Goal: Task Accomplishment & Management: Complete application form

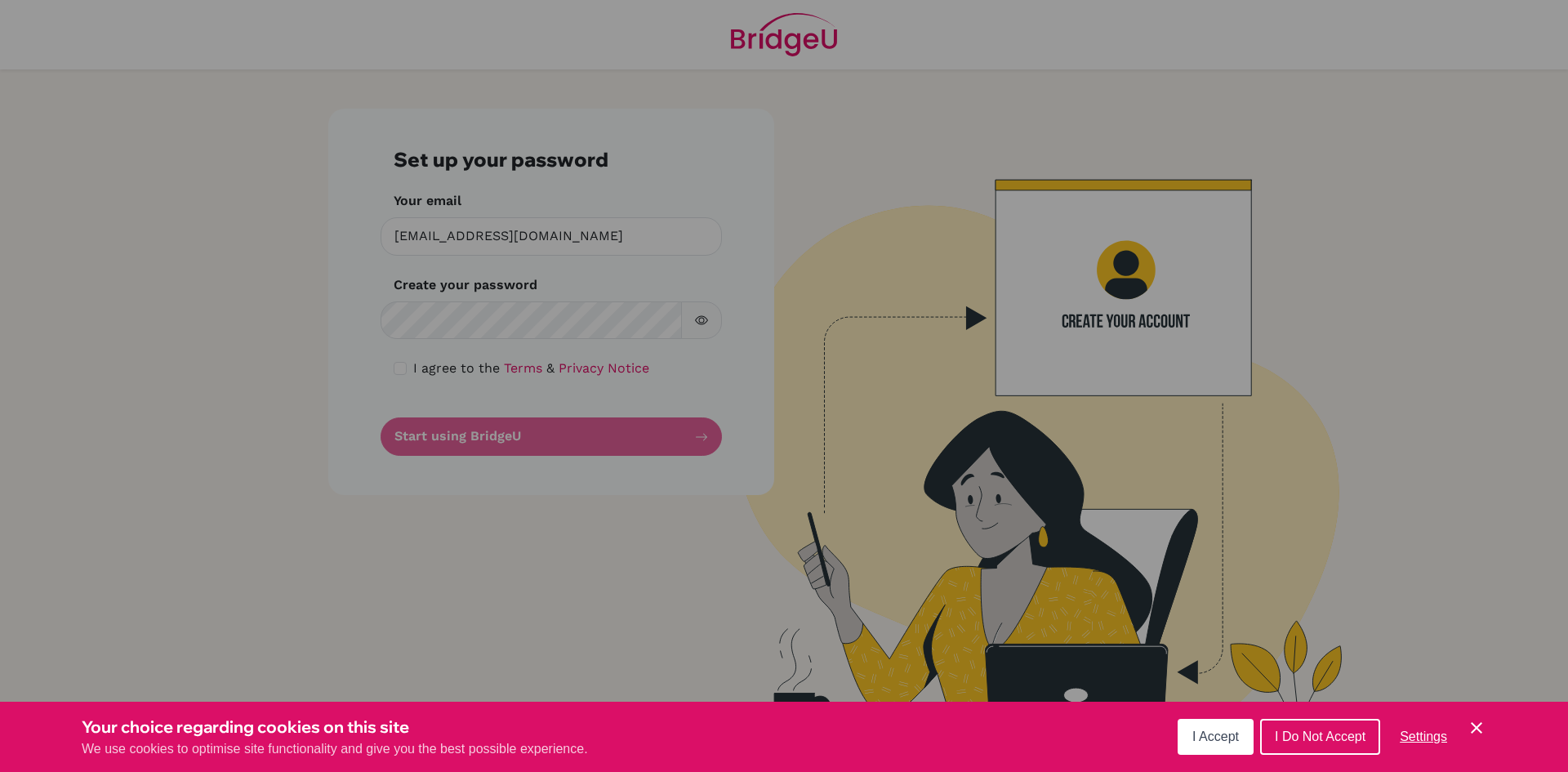
click at [623, 316] on div "Cookie Preferences" at bounding box center [784, 386] width 1568 height 772
click at [1219, 735] on span "I Accept" at bounding box center [1216, 736] width 47 height 14
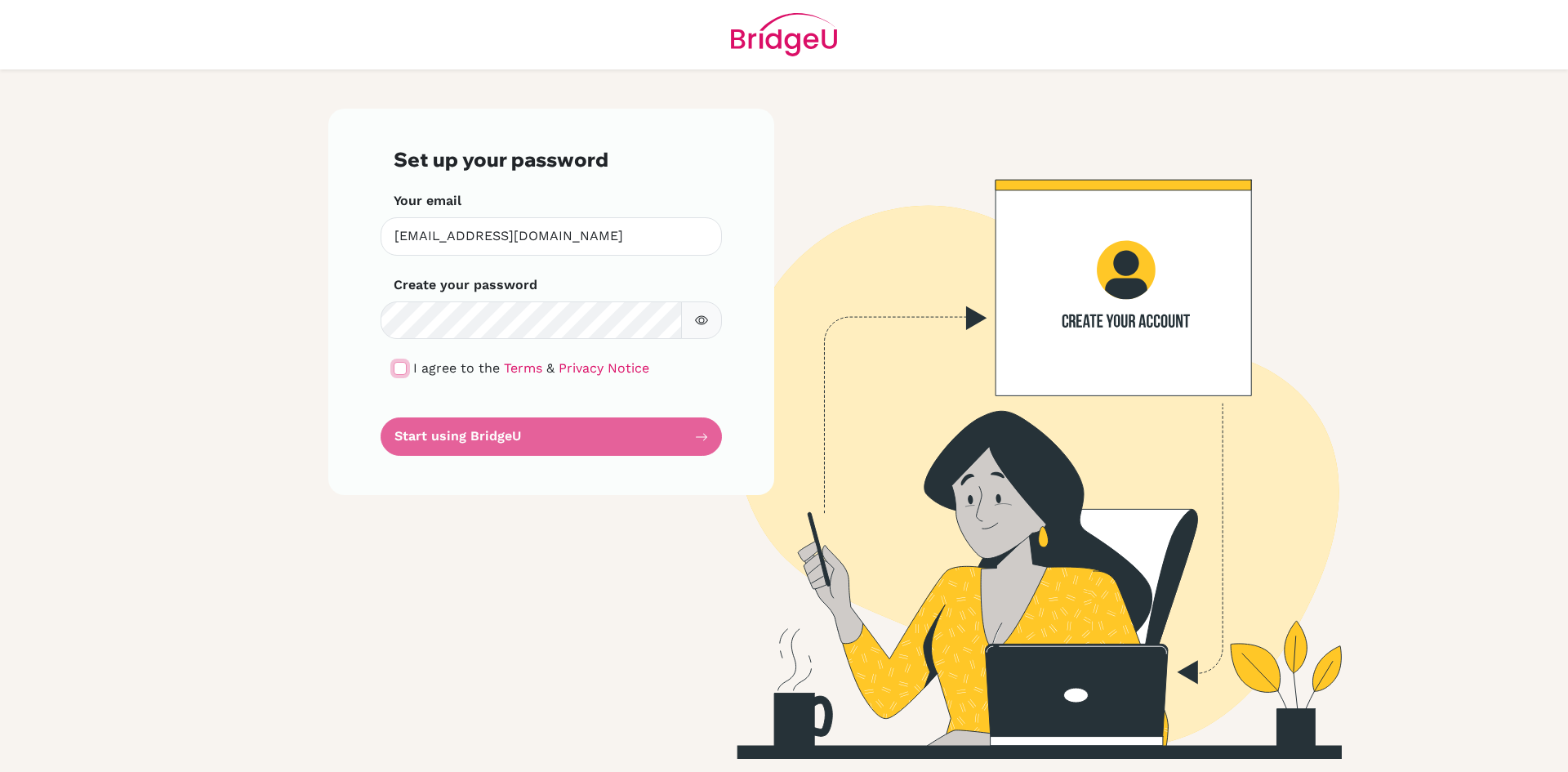
click at [403, 368] on input "checkbox" at bounding box center [400, 368] width 13 height 13
checkbox input "true"
click at [480, 437] on button "Start using BridgeU" at bounding box center [551, 437] width 341 height 39
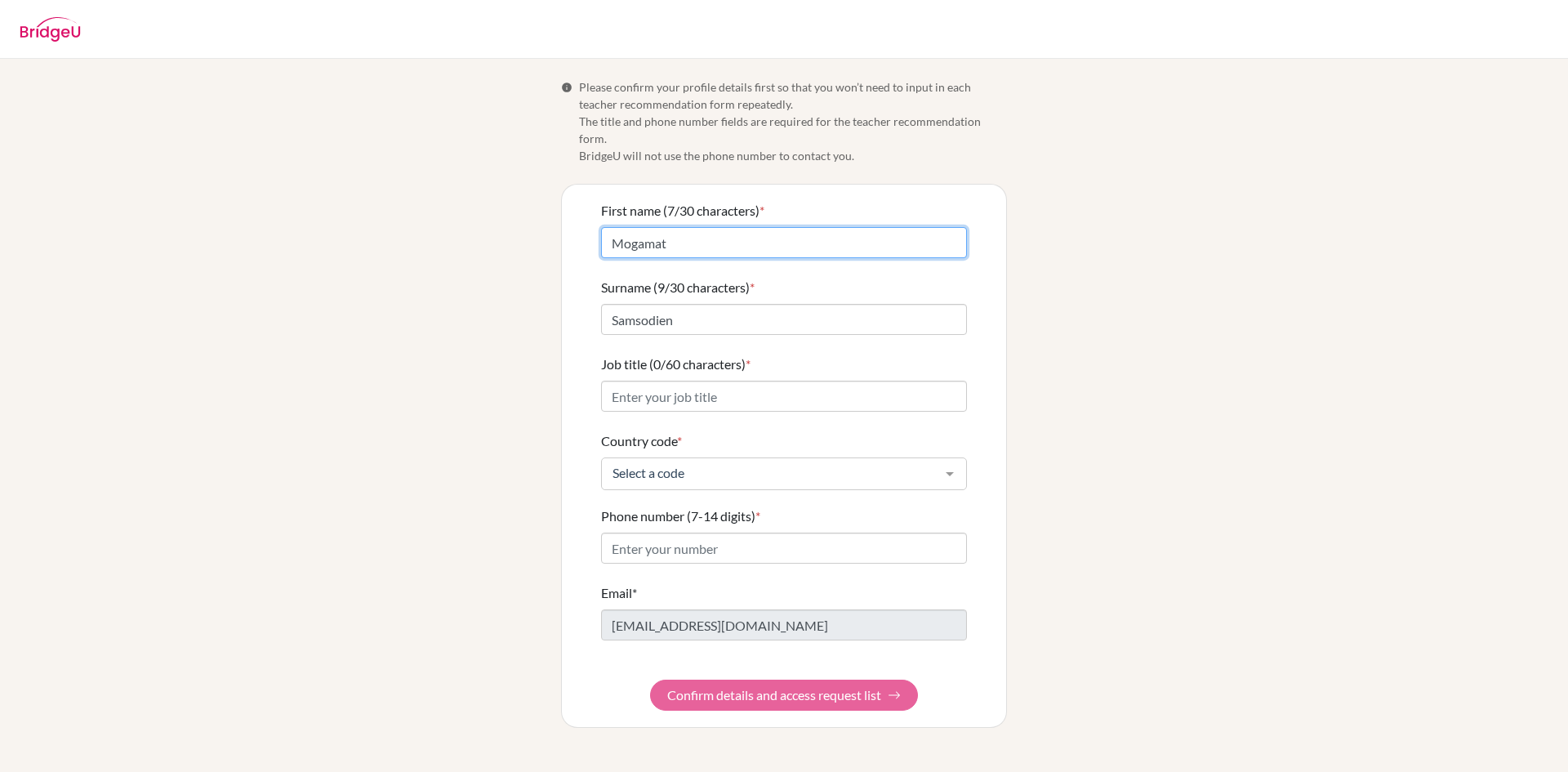
click at [924, 227] on input "Mogamat" at bounding box center [784, 242] width 366 height 31
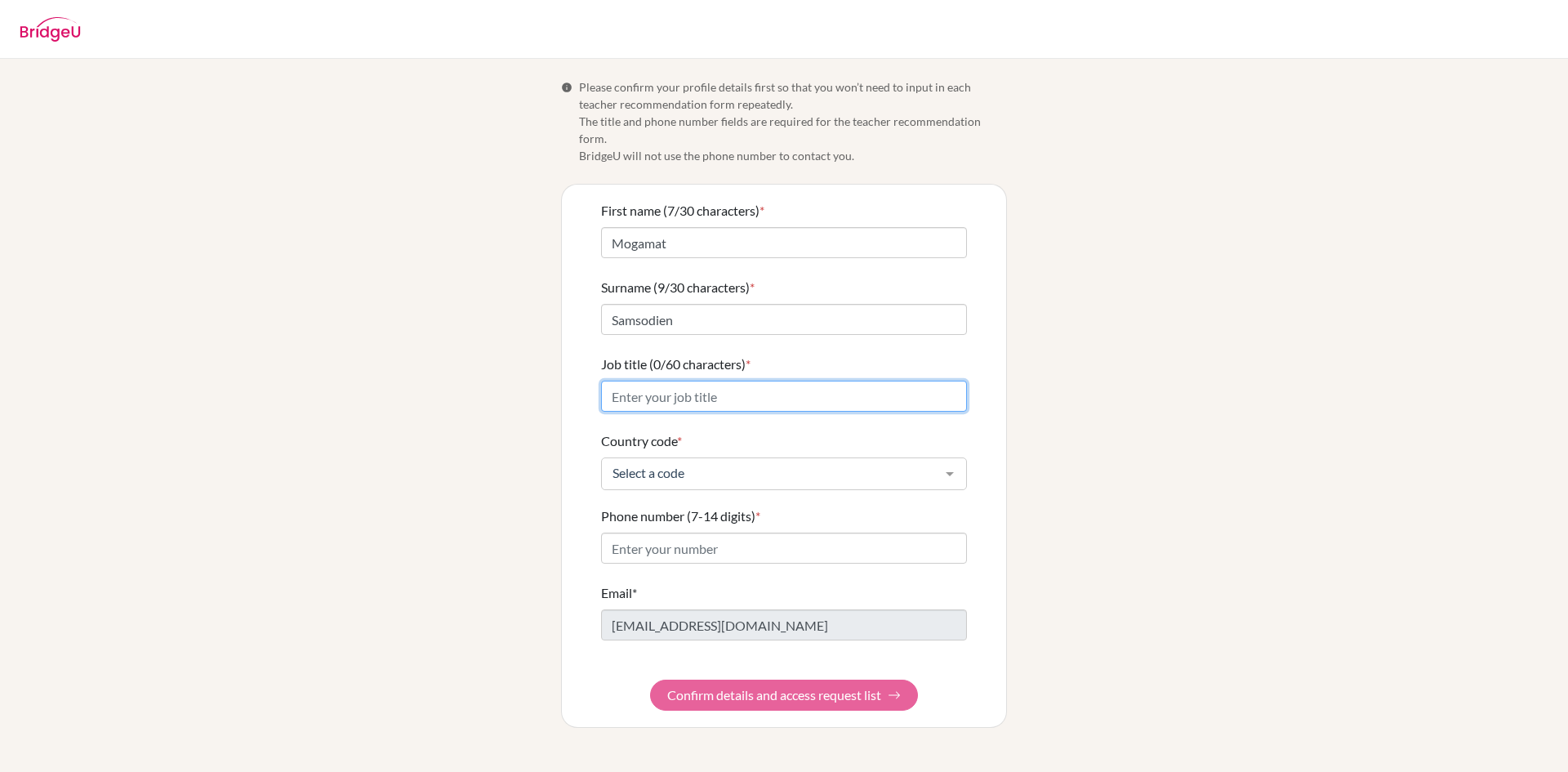
click at [835, 381] on input "Job title (0/60 characters) *" at bounding box center [784, 397] width 366 height 31
type input "English Literature Teacher"
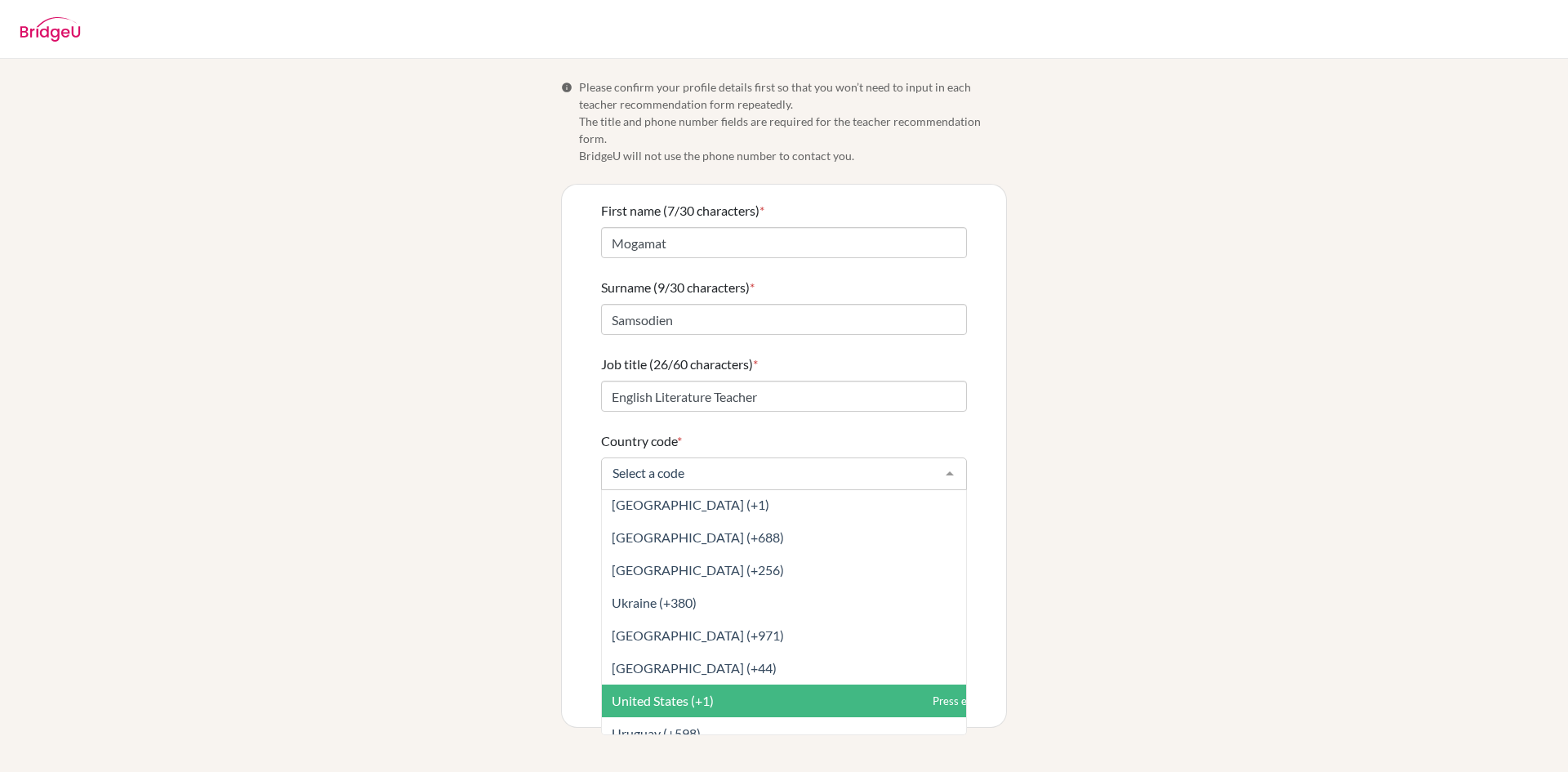
scroll to position [7469, 0]
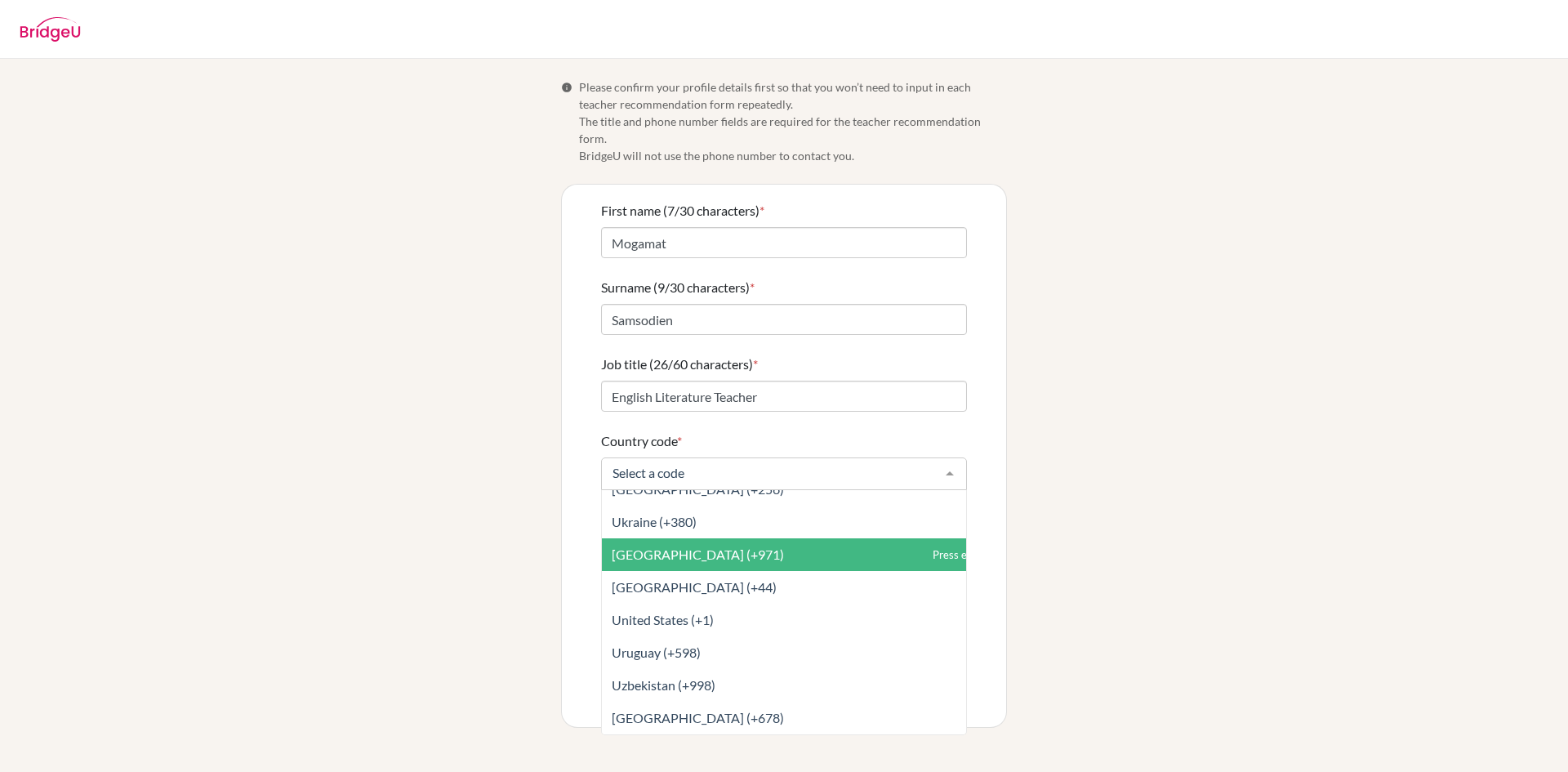
click at [773, 547] on span "United Arab Emirates (+971)" at bounding box center [698, 554] width 172 height 16
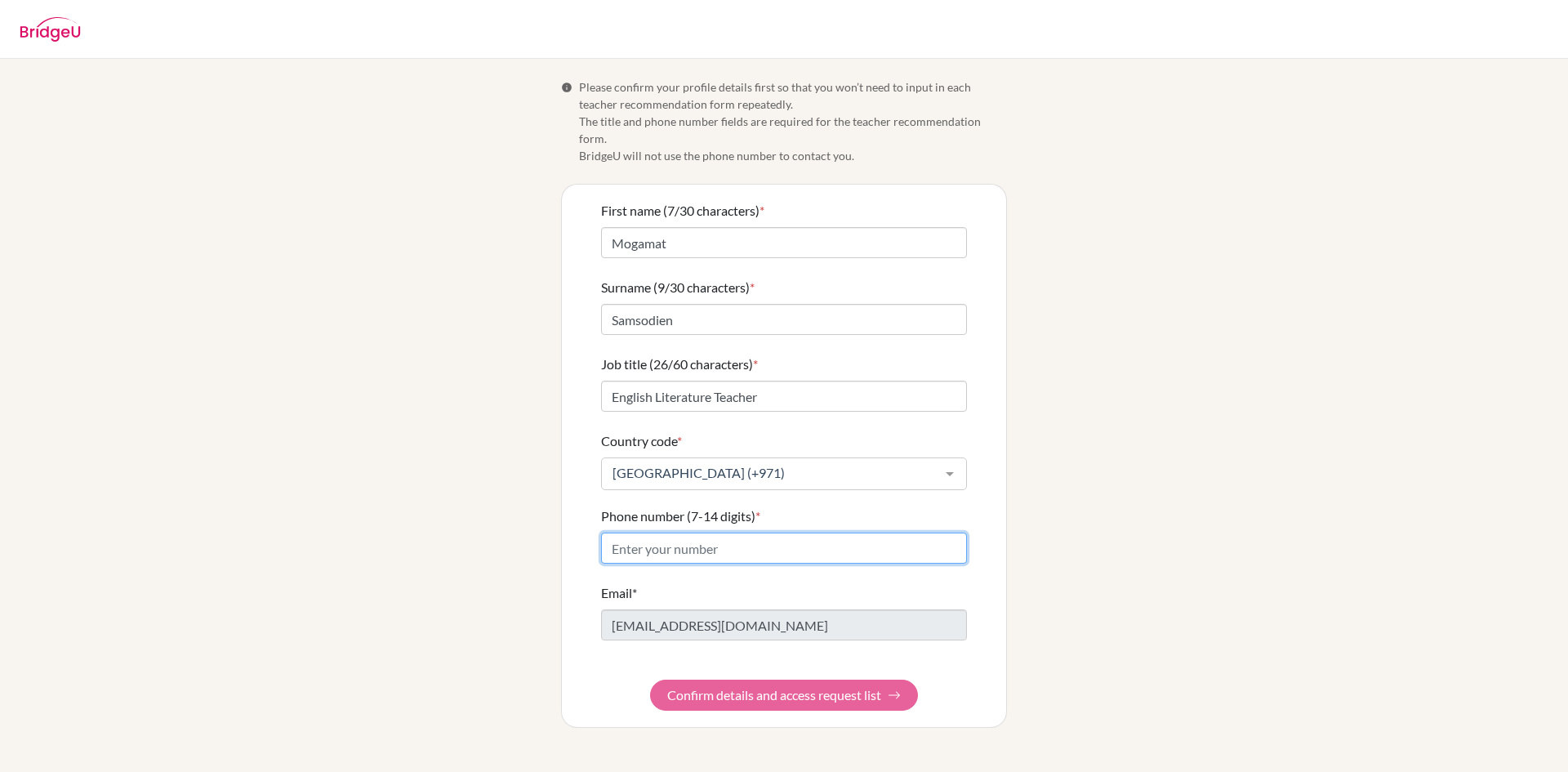
click at [737, 532] on input "Phone number (7-14 digits) *" at bounding box center [784, 548] width 366 height 31
type input "508554976"
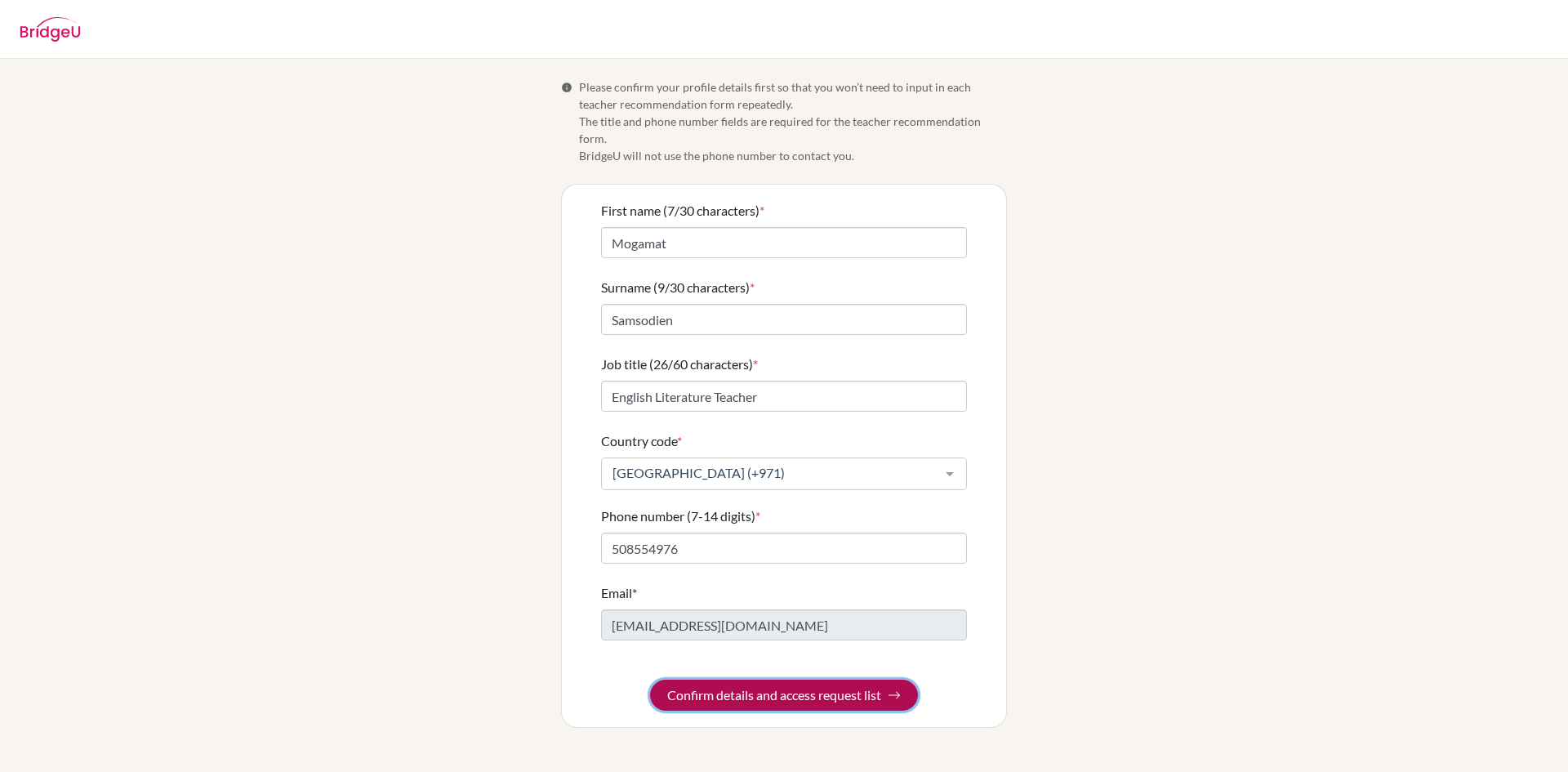
click at [812, 680] on button "Confirm details and access request list" at bounding box center [784, 696] width 268 height 31
click at [803, 678] on form "First name (7/30 characters) * Mogamat Surname (9/30 characters) * Samsodien Jo…" at bounding box center [784, 455] width 366 height 509
click at [801, 676] on form "First name (7/30 characters) * Mogamat Surname (9/30 characters) * Samsodien Jo…" at bounding box center [784, 455] width 366 height 509
click at [1289, 413] on div "Info Please confirm your profile details first so that you won’t need to input …" at bounding box center [784, 415] width 1568 height 713
click at [786, 673] on form "First name (7/30 characters) * Mogamat Surname (9/30 characters) * Samsodien Jo…" at bounding box center [784, 455] width 366 height 509
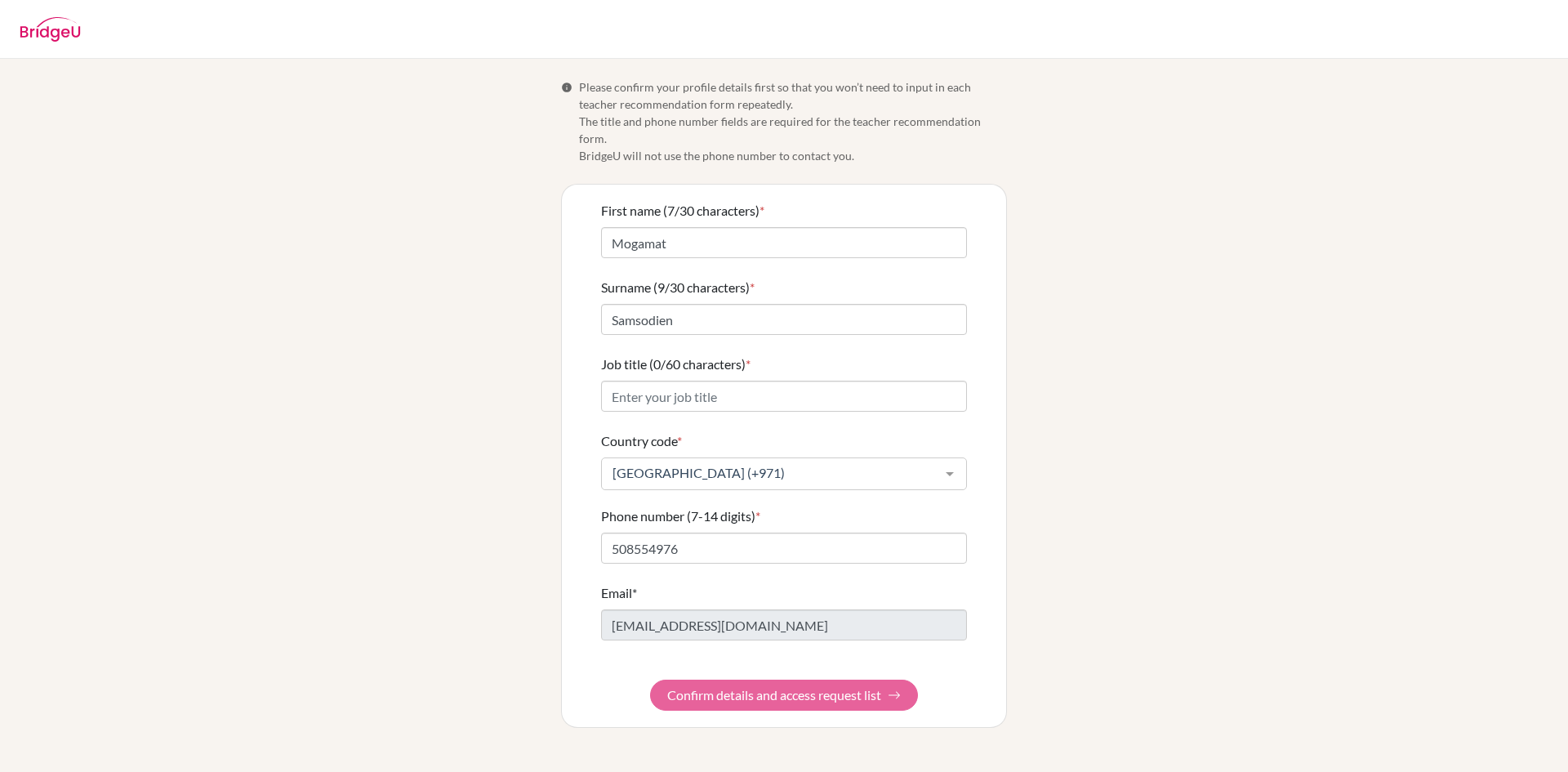
click at [1274, 480] on div "Info Please confirm your profile details first so that you won’t need to input …" at bounding box center [784, 415] width 1568 height 713
click at [831, 678] on form "First name (7/30 characters) * Mogamat Surname (9/30 characters) * Samsodien Jo…" at bounding box center [784, 455] width 366 height 509
click at [859, 684] on form "First name (7/30 characters) * Mogamat Surname (9/30 characters) * Samsodien Jo…" at bounding box center [784, 455] width 366 height 509
click at [727, 532] on input "508554976" at bounding box center [784, 548] width 366 height 31
click at [774, 387] on input "Job title (0/60 characters) *" at bounding box center [784, 397] width 366 height 31
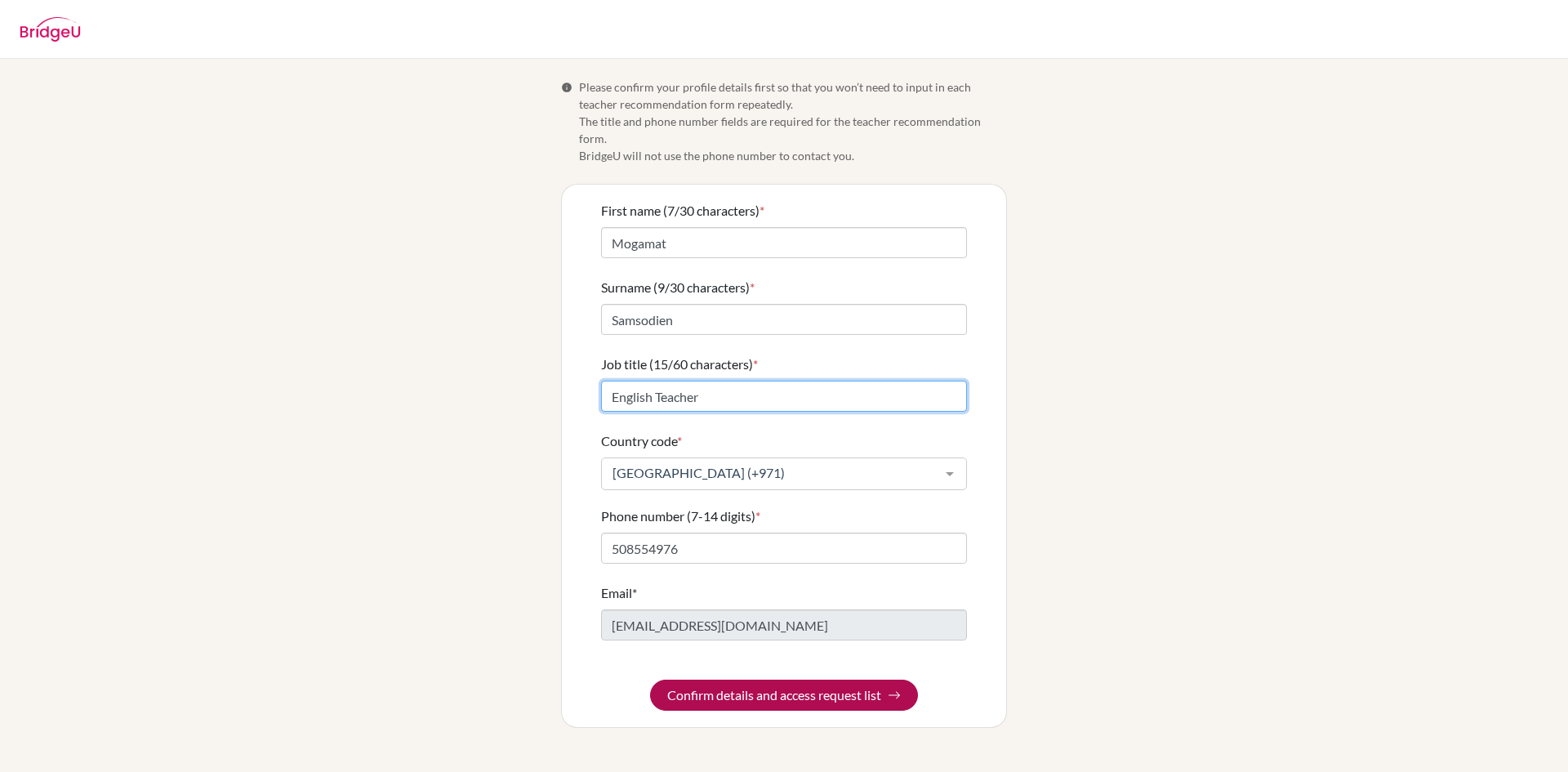
type input "English Teacher"
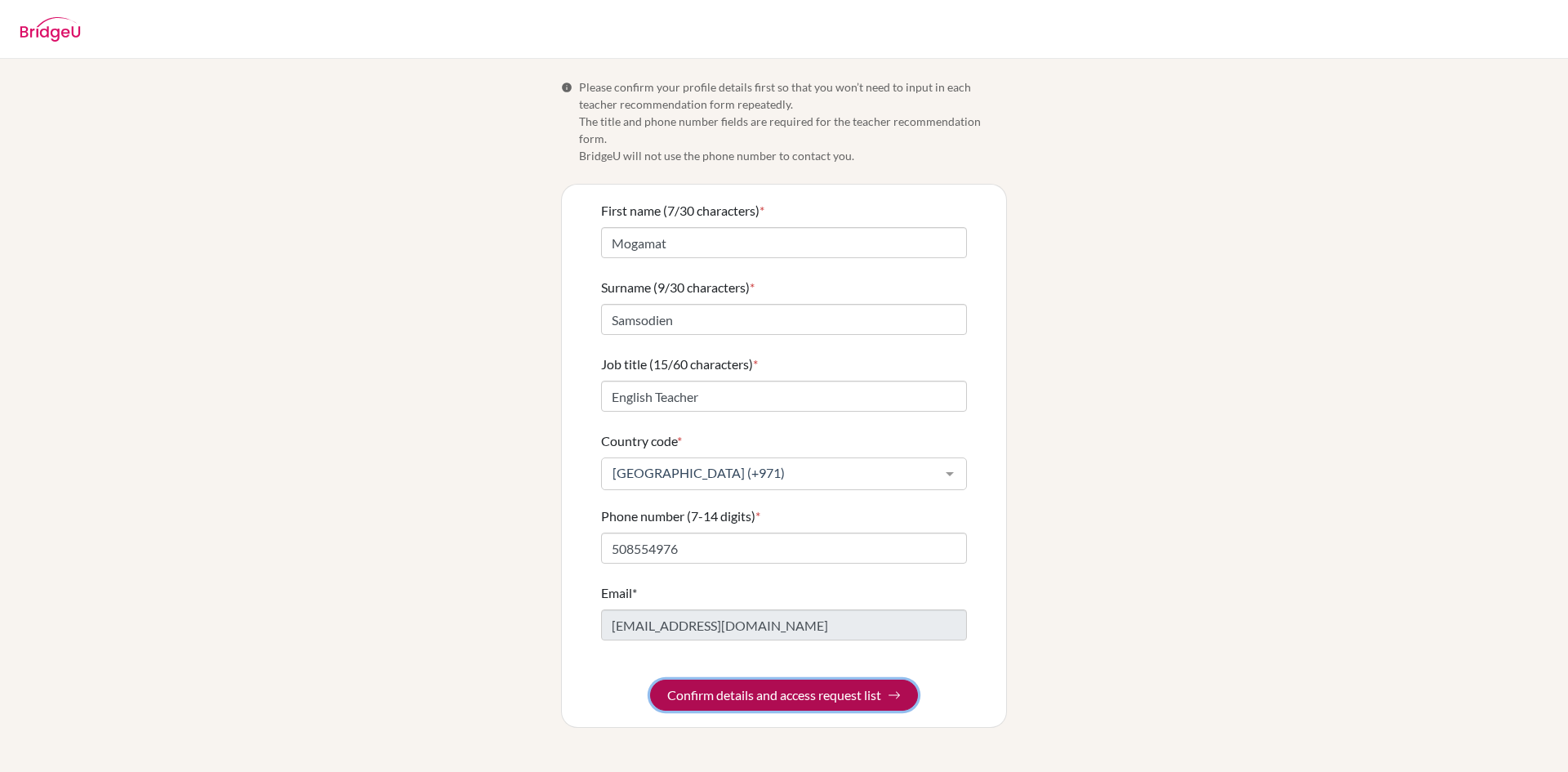
click at [884, 680] on button "Confirm details and access request list" at bounding box center [784, 696] width 268 height 31
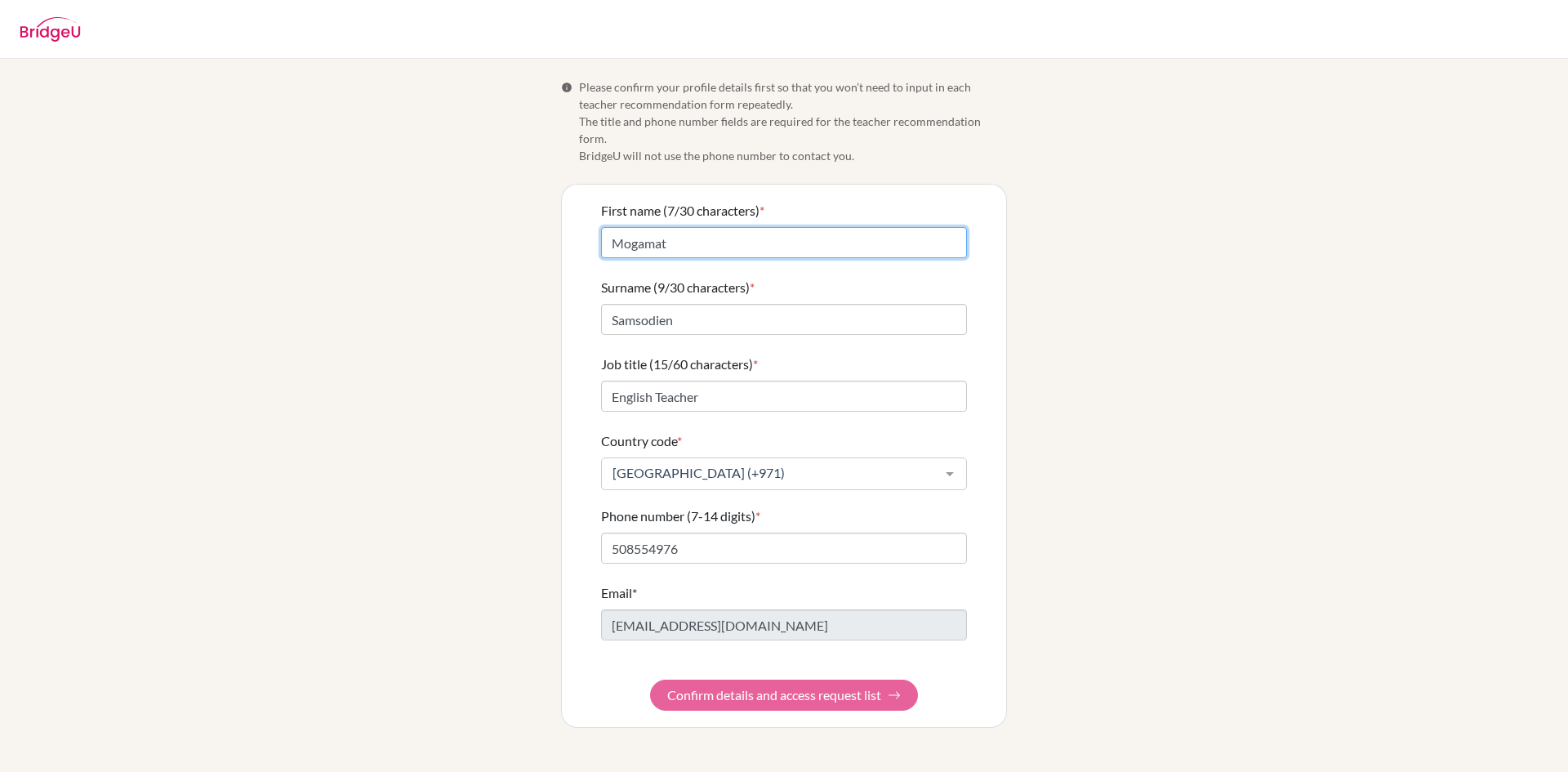
click at [715, 227] on input "Mogamat" at bounding box center [784, 242] width 366 height 31
type input "Mogamat Armien"
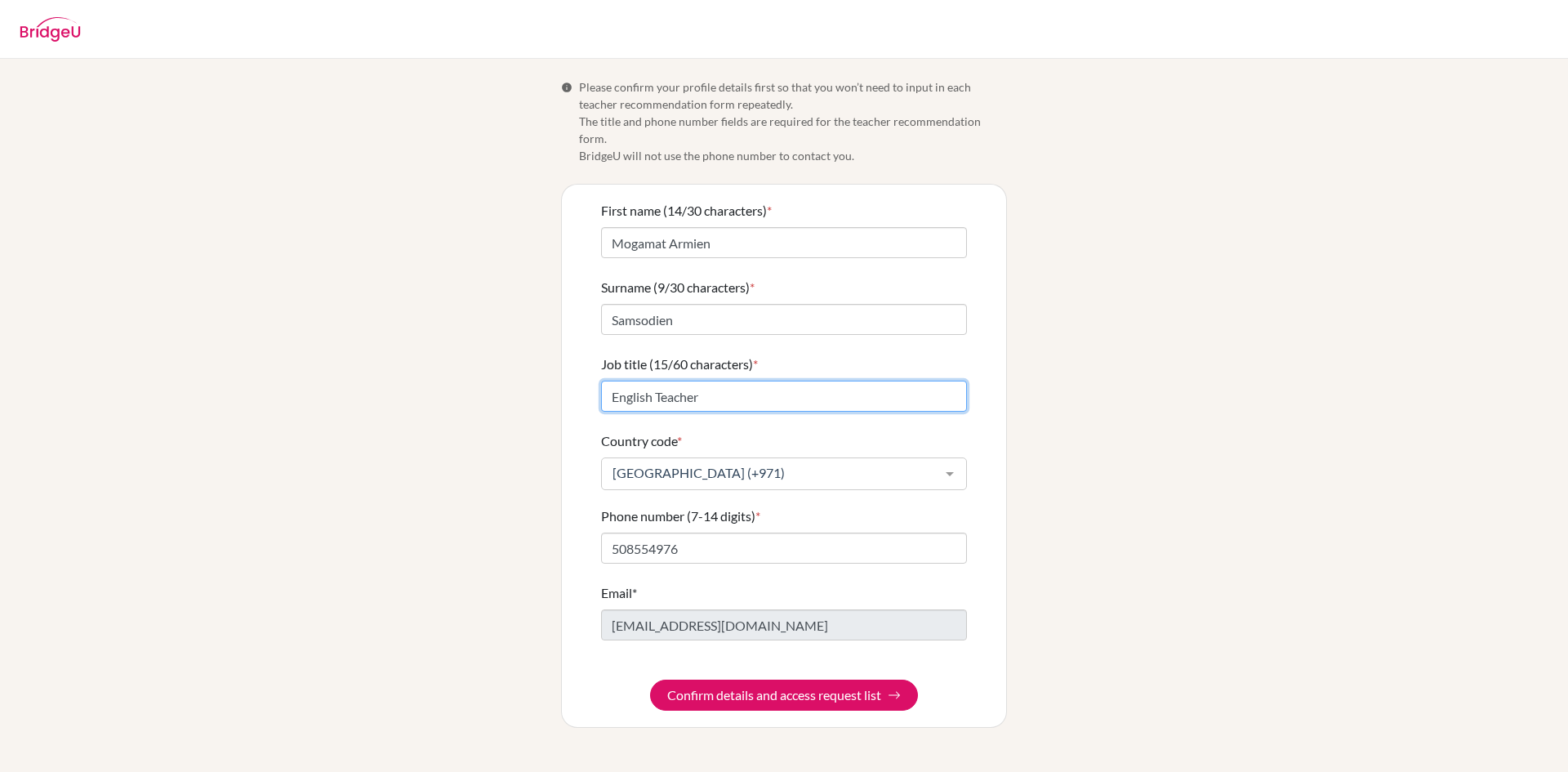
click at [658, 384] on input "English Teacher" at bounding box center [784, 397] width 366 height 31
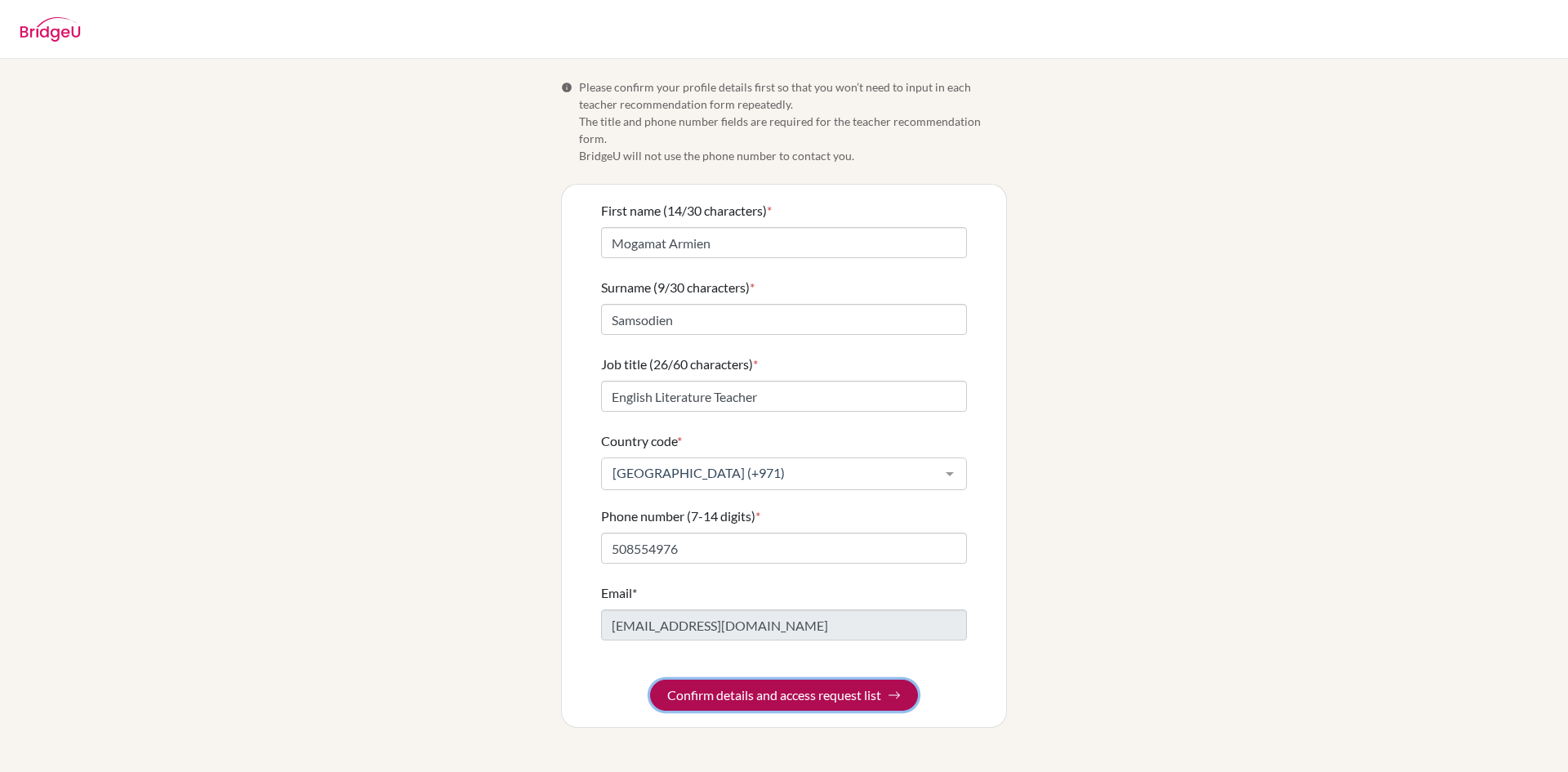
click at [867, 680] on button "Confirm details and access request list" at bounding box center [784, 696] width 268 height 31
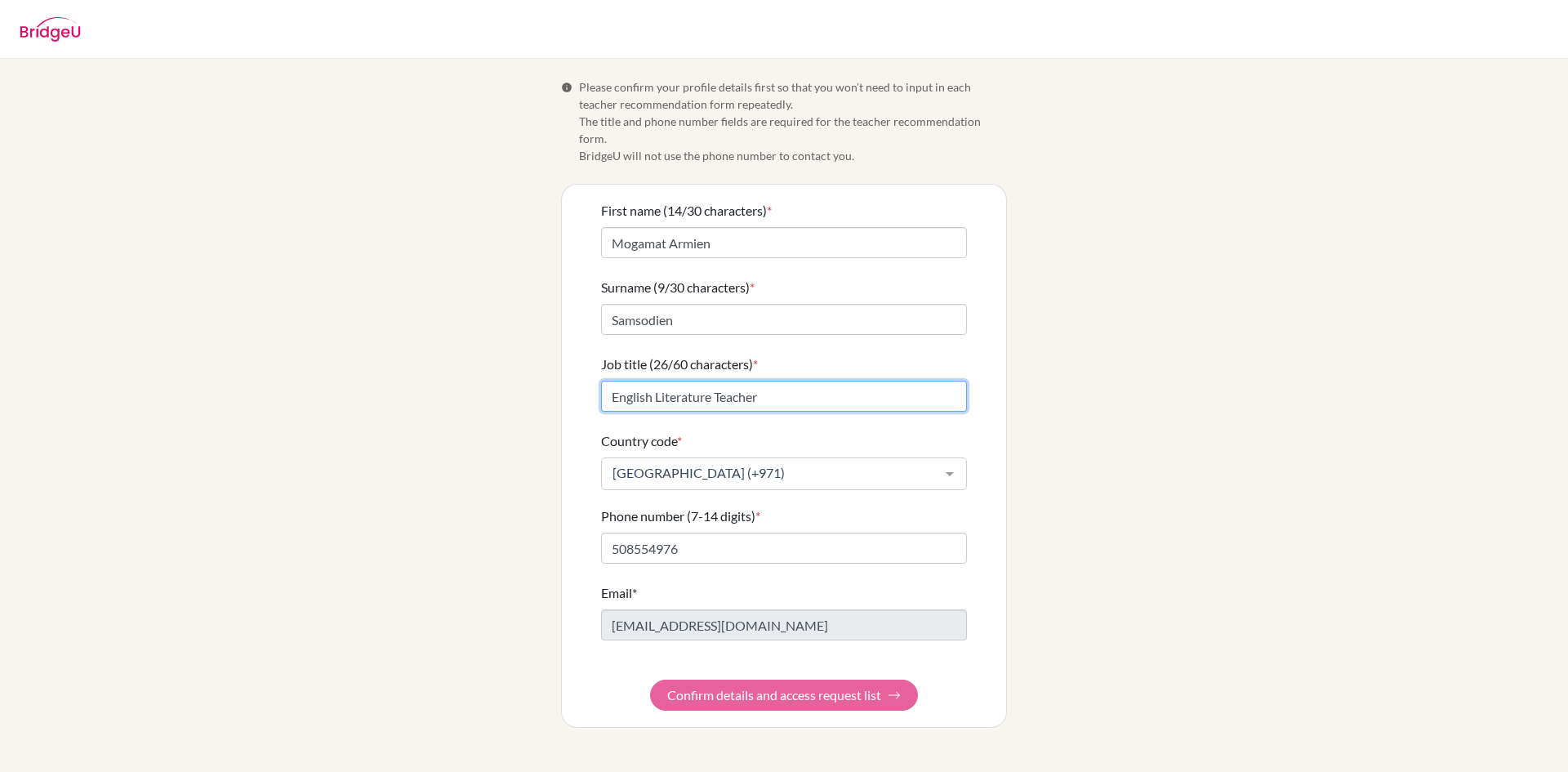
click at [715, 382] on input "English Literature Teacher" at bounding box center [784, 397] width 366 height 31
type input "English Teacher"
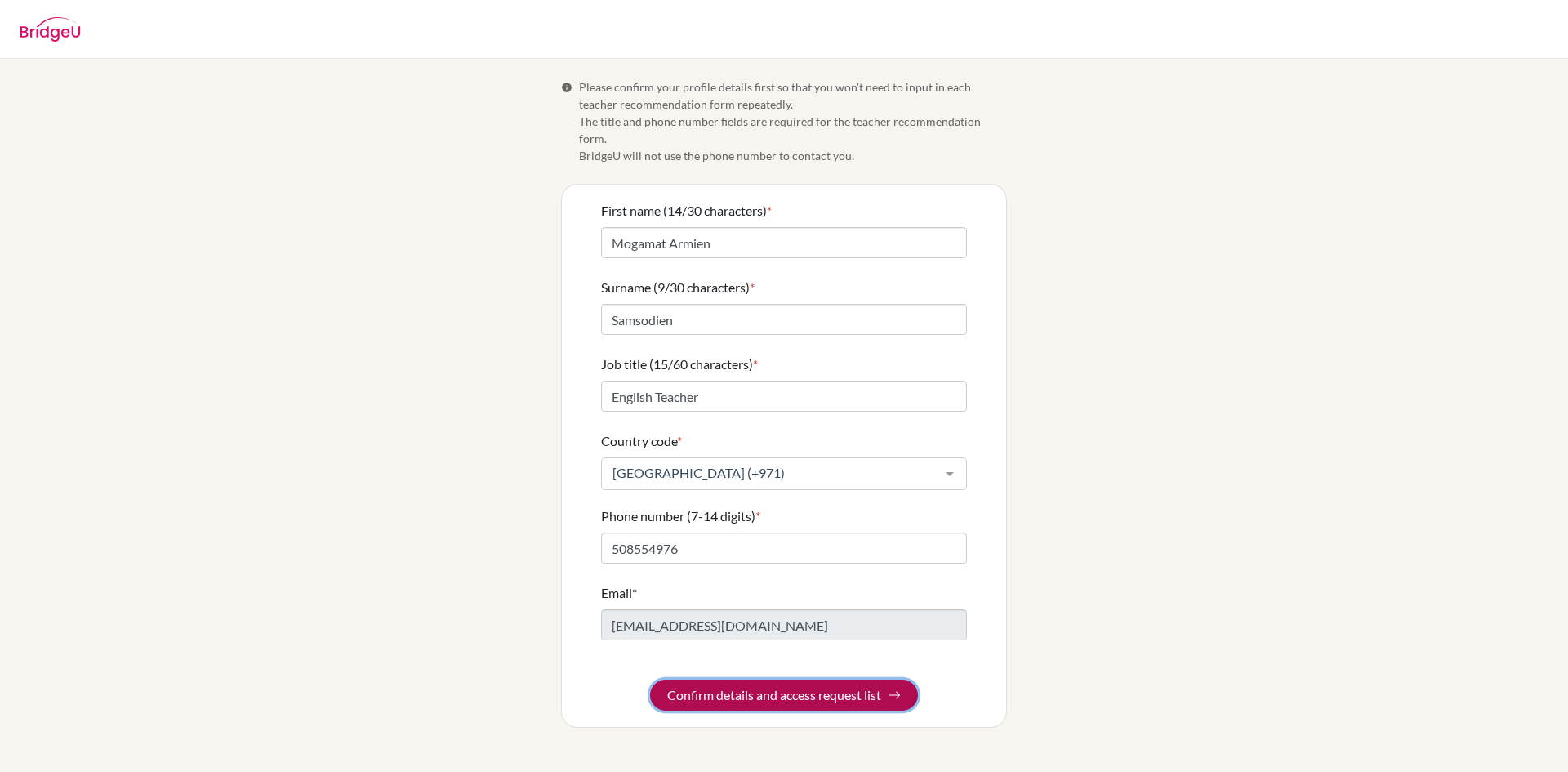
click at [739, 680] on button "Confirm details and access request list" at bounding box center [784, 696] width 268 height 31
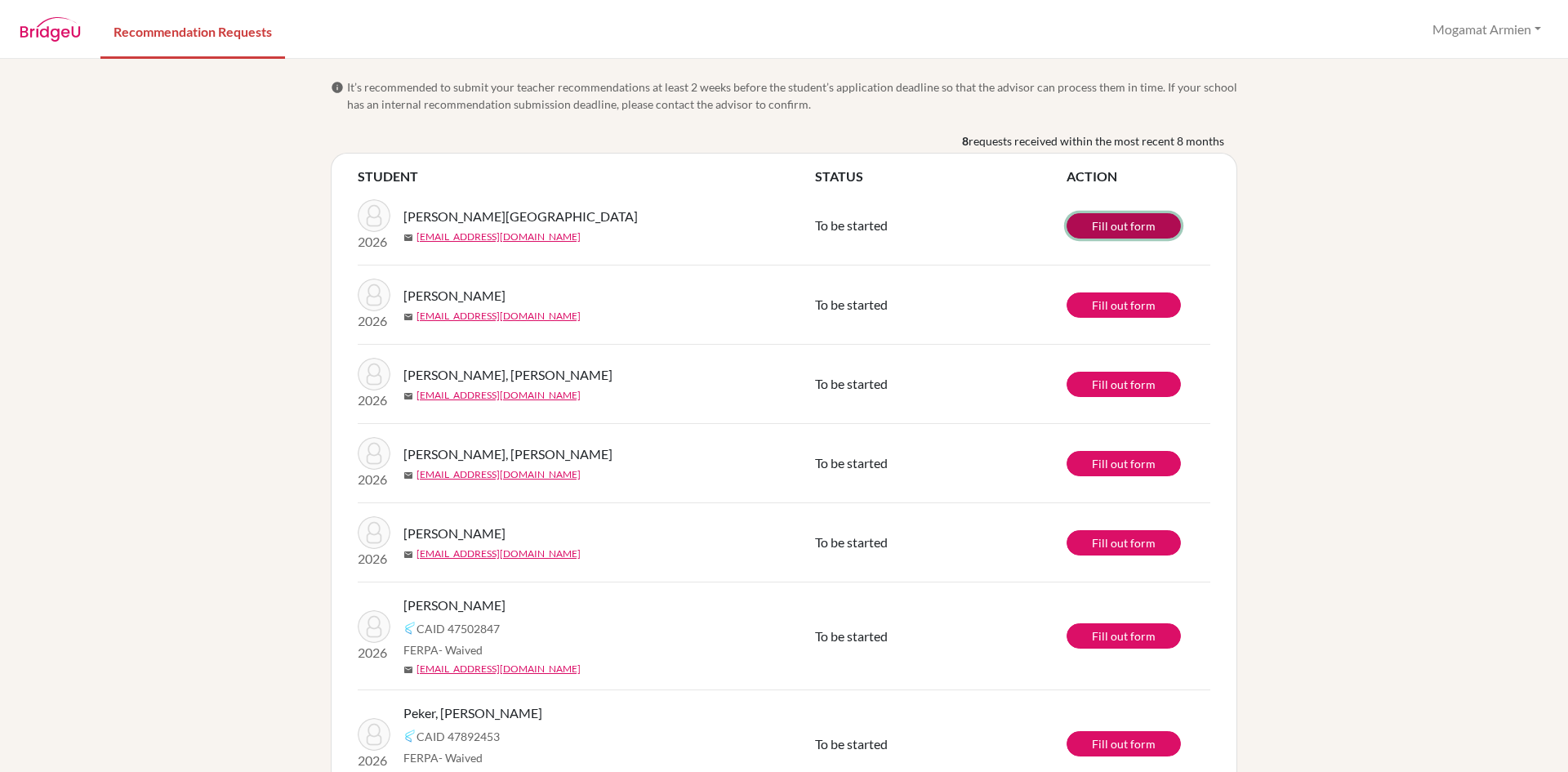
click at [1123, 229] on link "Fill out form" at bounding box center [1124, 226] width 115 height 26
